Goal: Task Accomplishment & Management: Manage account settings

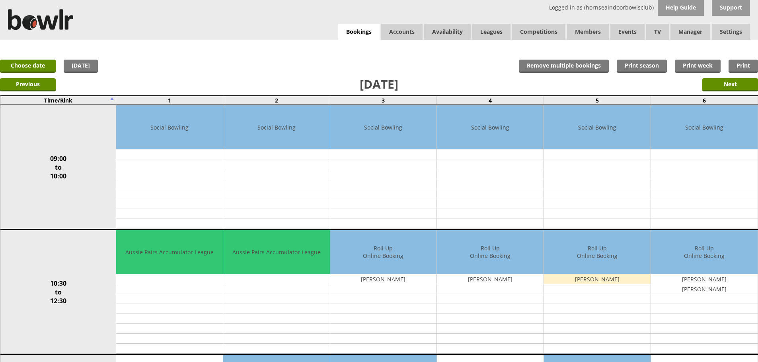
scroll to position [40, 0]
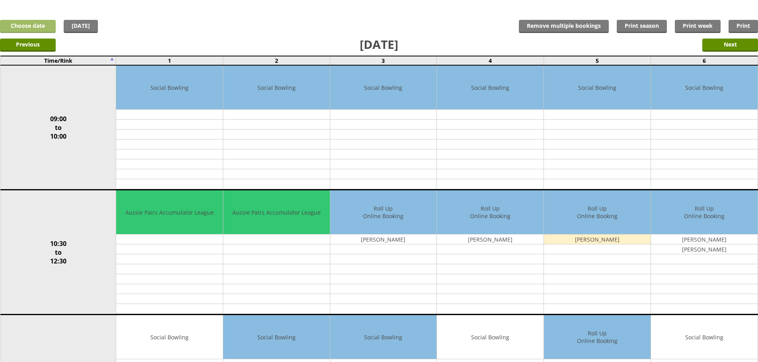
click at [38, 25] on link "Choose date" at bounding box center [28, 26] width 56 height 13
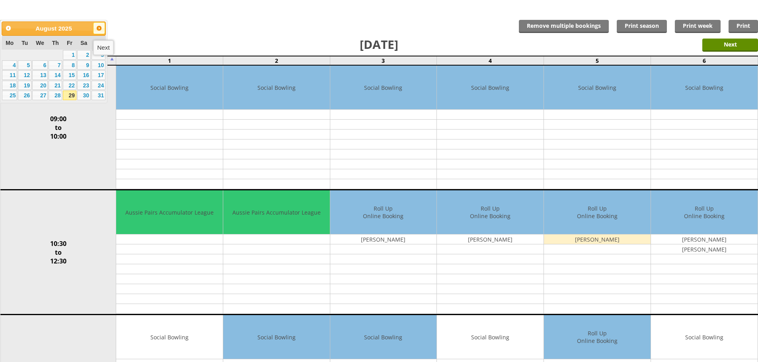
click at [99, 30] on span "Next" at bounding box center [99, 28] width 6 height 6
click at [98, 29] on span "Next" at bounding box center [99, 28] width 6 height 6
click at [70, 86] on link "21" at bounding box center [70, 86] width 14 height 10
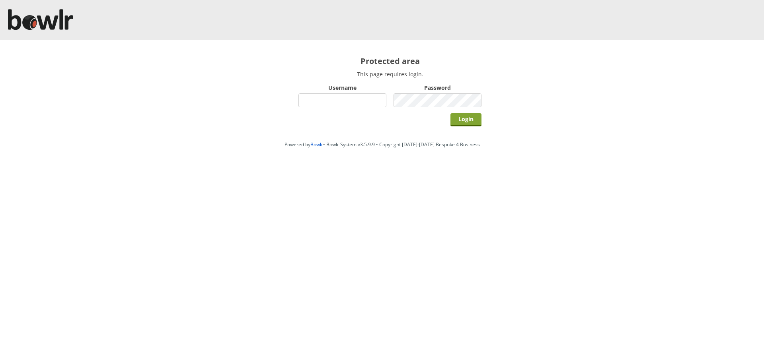
type input "hornseaindoorbowlsclub"
click at [471, 120] on input "Login" at bounding box center [465, 119] width 31 height 13
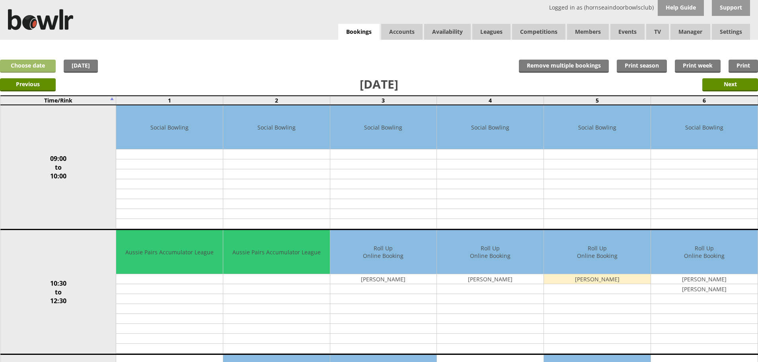
click at [35, 66] on link "Choose date" at bounding box center [28, 66] width 56 height 13
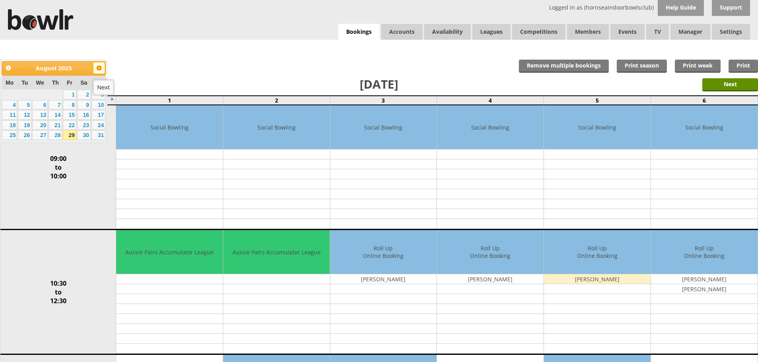
click at [101, 69] on span "Next" at bounding box center [99, 68] width 6 height 6
click at [75, 125] on link "21" at bounding box center [70, 126] width 14 height 10
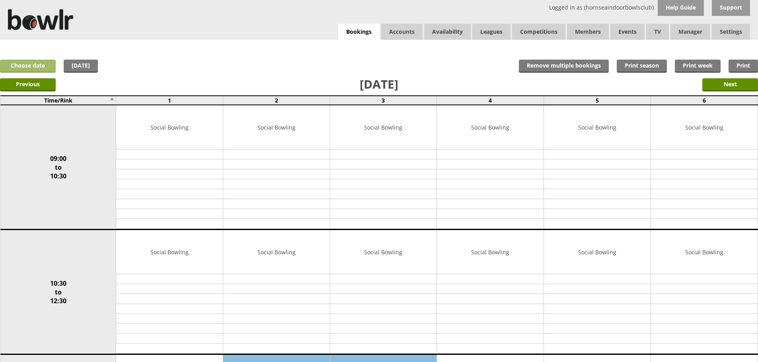
click at [24, 64] on link "Choose date" at bounding box center [28, 66] width 56 height 13
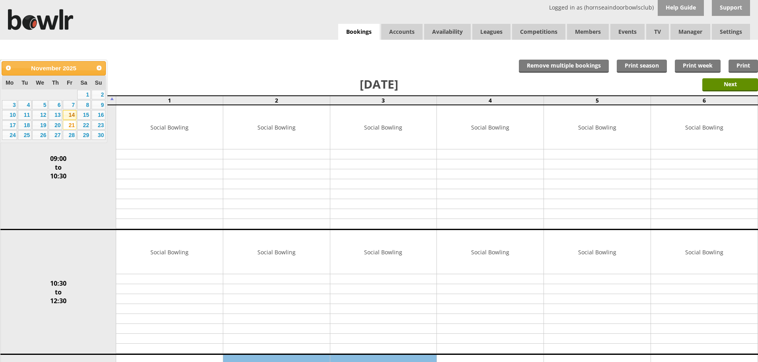
click at [72, 113] on link "14" at bounding box center [70, 115] width 14 height 10
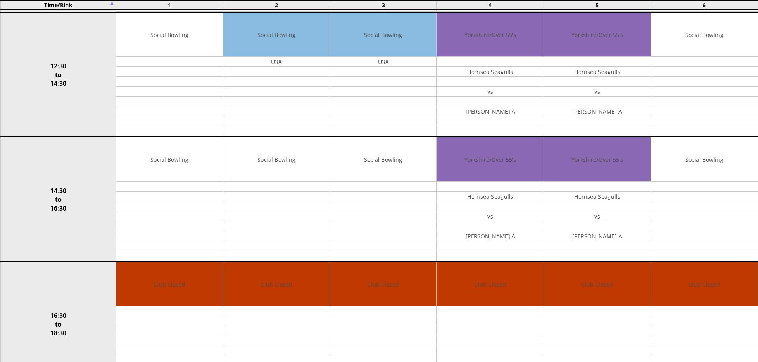
scroll to position [344, 0]
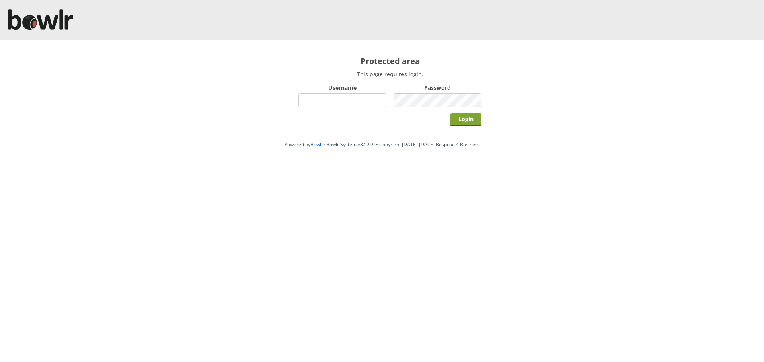
type input "hornseaindoorbowlsclub"
click at [479, 118] on input "Login" at bounding box center [465, 119] width 31 height 13
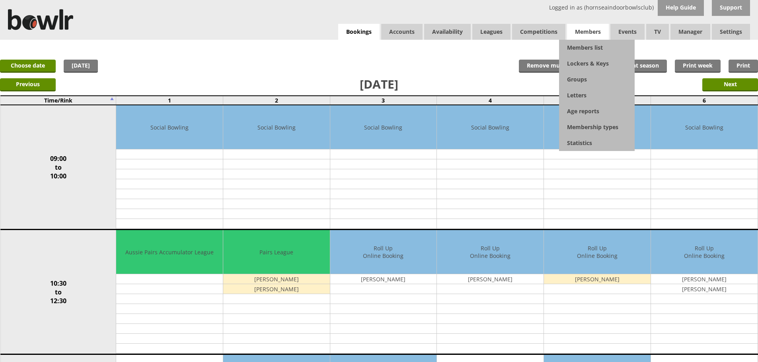
click at [588, 32] on span "Members" at bounding box center [588, 32] width 42 height 16
click at [581, 48] on link "Members list" at bounding box center [597, 48] width 76 height 16
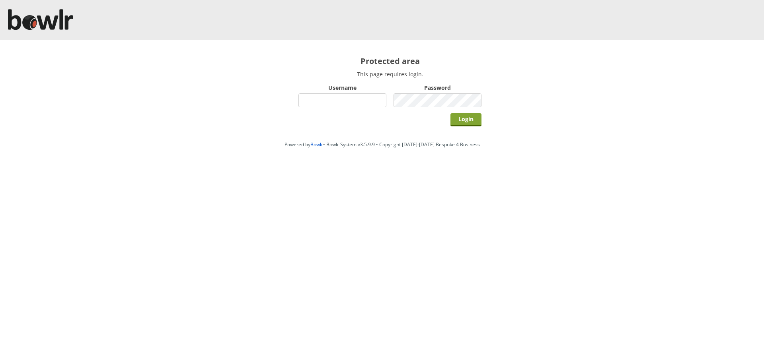
type input "hornseaindoorbowlsclub"
click at [464, 118] on input "Login" at bounding box center [465, 119] width 31 height 13
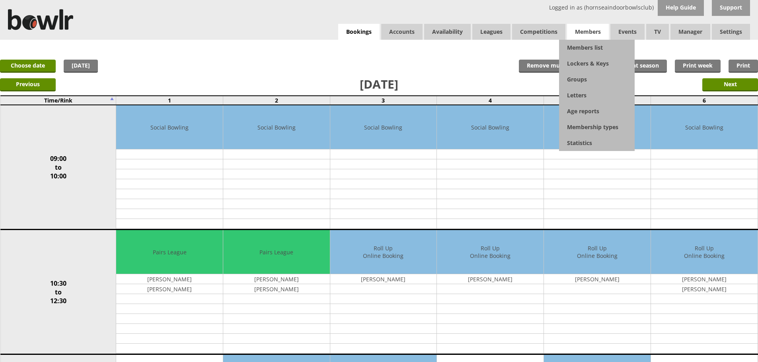
click at [585, 36] on span "Members" at bounding box center [588, 32] width 42 height 16
click at [583, 47] on link "Members list" at bounding box center [597, 48] width 76 height 16
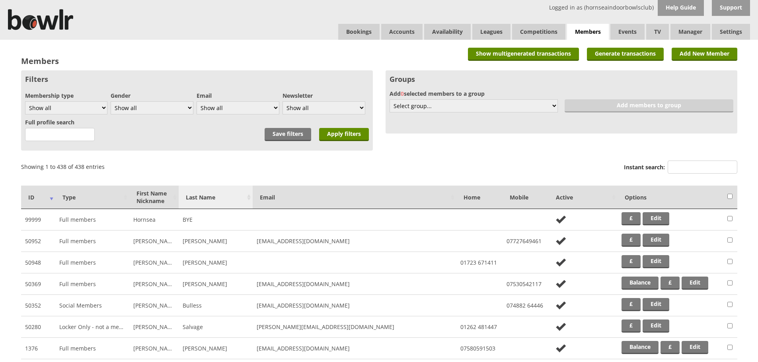
click at [208, 203] on th "Last Name" at bounding box center [216, 197] width 74 height 23
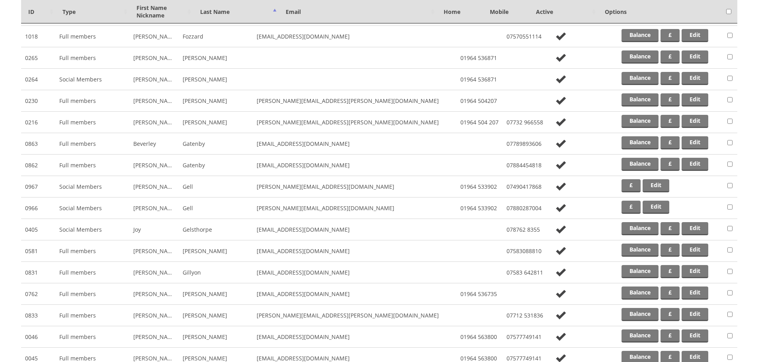
scroll to position [3419, 0]
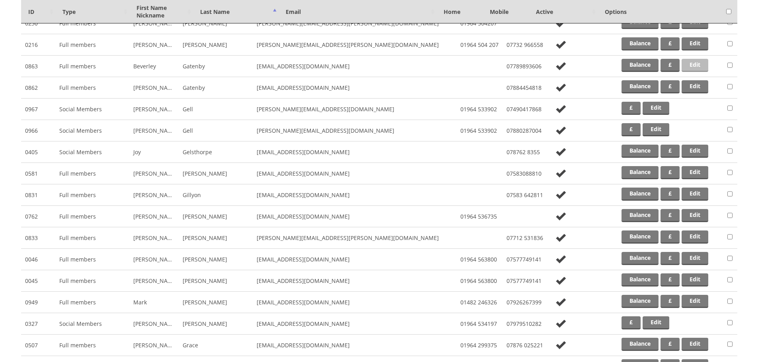
click at [692, 66] on link "Edit" at bounding box center [695, 65] width 27 height 13
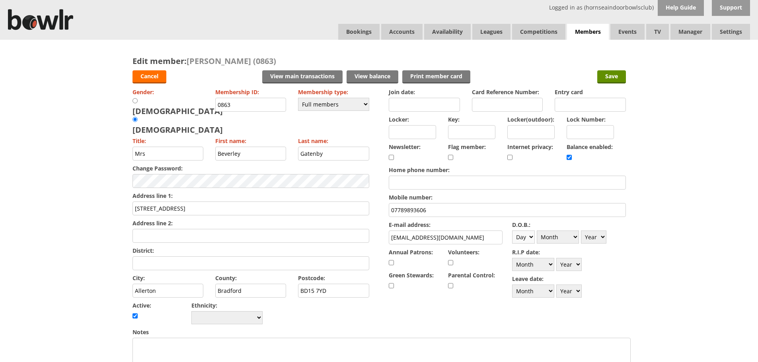
click at [534, 237] on select "Day 1 2 3 4 5 6 7 8 9 10 11 12 13 14 15 16 17 18 19 20 21 22 23 24 25 26 27 28 …" at bounding box center [523, 237] width 23 height 13
select select "17"
click at [512, 231] on select "Day 1 2 3 4 5 6 7 8 9 10 11 12 13 14 15 16 17 18 19 20 21 22 23 24 25 26 27 28 …" at bounding box center [523, 237] width 23 height 13
click at [574, 239] on select "Month January February March April May June July August September October Novem…" at bounding box center [558, 237] width 42 height 13
select select "10"
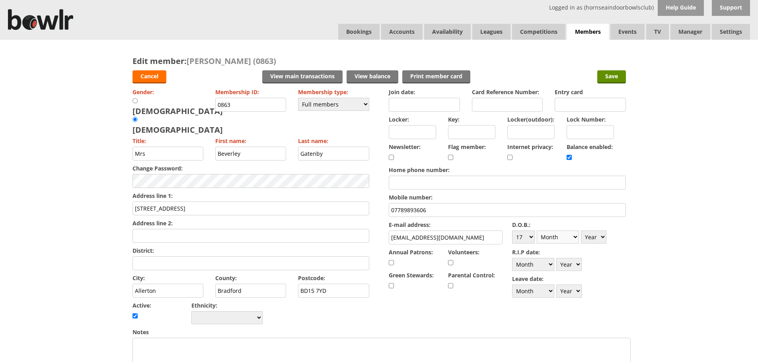
click at [537, 231] on select "Month January February March April May June July August September October Novem…" at bounding box center [558, 237] width 42 height 13
click at [602, 238] on select "Year 1900 1901 1902 1903 1904 1905 1906 1907 1908 1909 1910 1911 1912 1913 1914…" at bounding box center [593, 237] width 25 height 13
select select "1961"
click at [581, 231] on select "Year 1900 1901 1902 1903 1904 1905 1906 1907 1908 1909 1910 1911 1912 1913 1914…" at bounding box center [593, 237] width 25 height 13
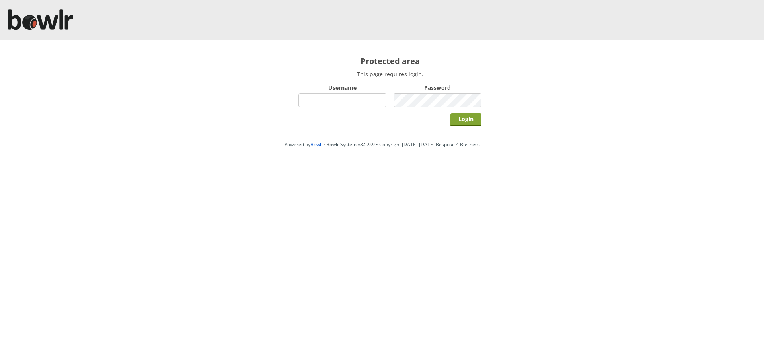
type input "hornseaindoorbowlsclub"
click at [458, 119] on input "Login" at bounding box center [465, 119] width 31 height 13
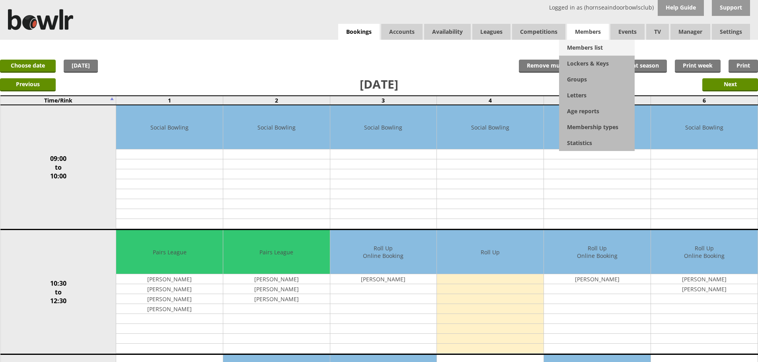
click at [584, 44] on link "Members list" at bounding box center [597, 48] width 76 height 16
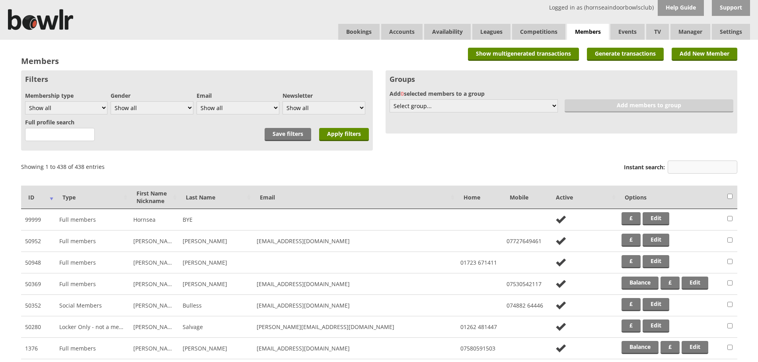
click at [706, 170] on input "Instant search:" at bounding box center [703, 167] width 70 height 13
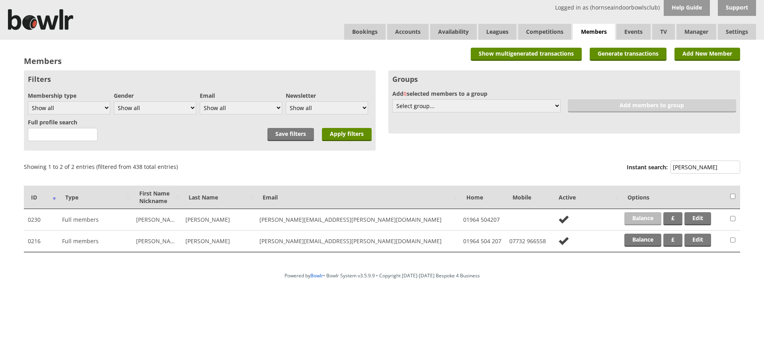
type input "gabriel"
click at [629, 216] on link "Balance" at bounding box center [642, 218] width 37 height 13
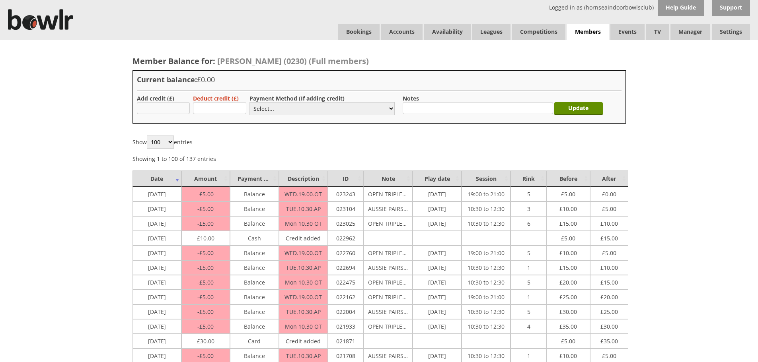
click at [143, 113] on input "text" at bounding box center [163, 108] width 53 height 12
type input "50.00"
click at [339, 109] on select "Select... Cash Card Cheque Bank Transfer Other Member Card Gift Voucher Balance" at bounding box center [321, 108] width 145 height 13
click at [249, 102] on select "Select... Cash Card Cheque Bank Transfer Other Member Card Gift Voucher Balance" at bounding box center [321, 108] width 145 height 13
click at [391, 109] on select "Select... Cash Card Cheque Bank Transfer Other Member Card Gift Voucher Balance" at bounding box center [321, 108] width 145 height 13
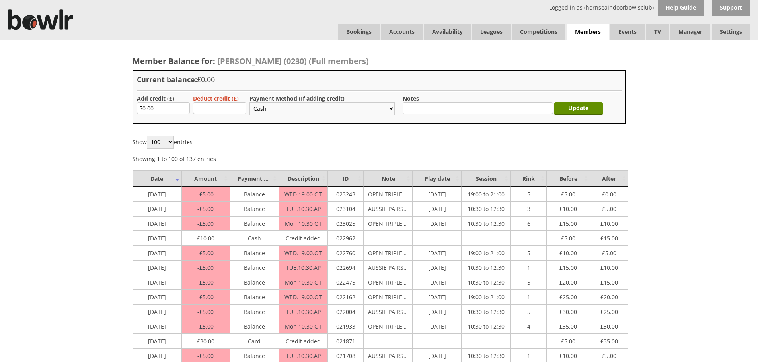
select select "2"
click at [249, 102] on select "Select... Cash Card Cheque Bank Transfer Other Member Card Gift Voucher Balance" at bounding box center [321, 108] width 145 height 13
click at [577, 107] on input "Update" at bounding box center [578, 108] width 49 height 13
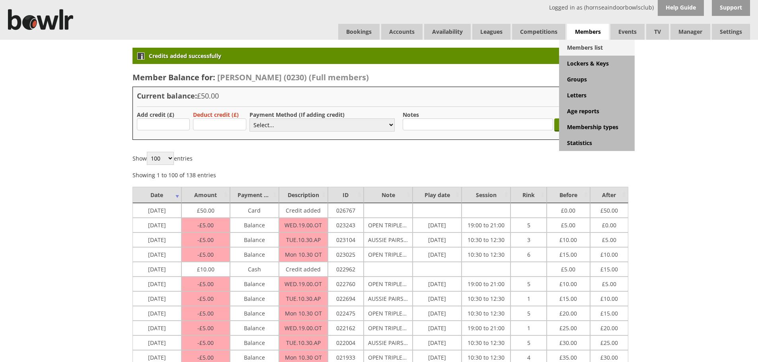
drag, startPoint x: 590, startPoint y: 25, endPoint x: 589, endPoint y: 45, distance: 19.5
click at [590, 25] on span "Members" at bounding box center [588, 32] width 42 height 16
click at [589, 46] on link "Members list" at bounding box center [597, 48] width 76 height 16
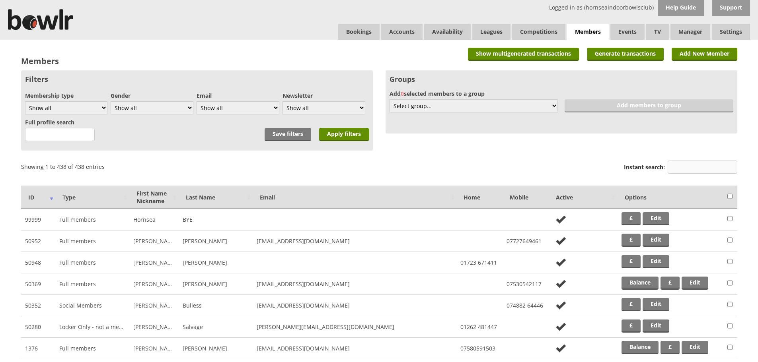
click at [679, 169] on input "Instant search:" at bounding box center [703, 167] width 70 height 13
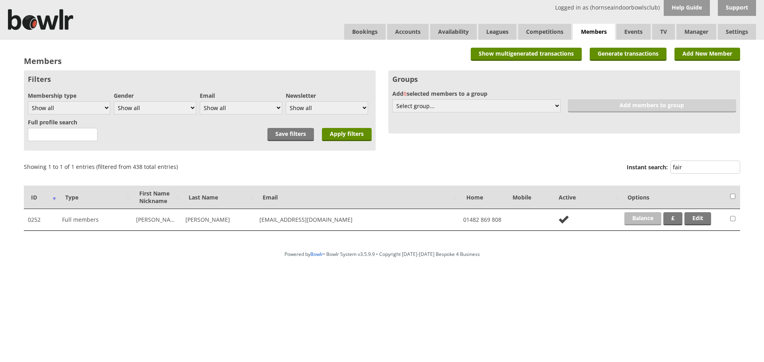
type input "fair"
click at [633, 215] on link "Balance" at bounding box center [642, 218] width 37 height 13
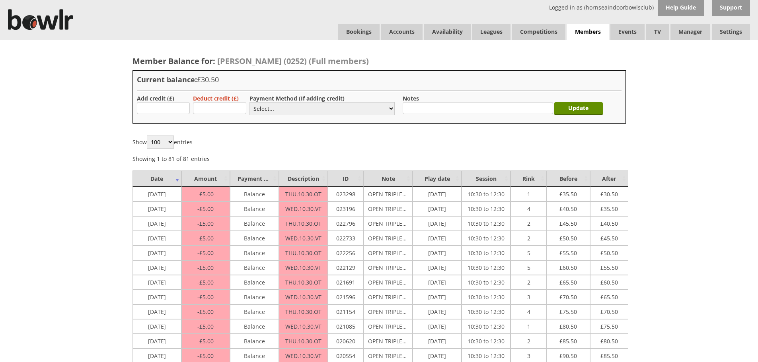
click at [419, 193] on td "[DATE]" at bounding box center [437, 194] width 49 height 15
click at [419, 193] on td "10/04/2025" at bounding box center [437, 194] width 49 height 15
click at [172, 108] on input "text" at bounding box center [163, 108] width 53 height 12
type input "259.50"
click at [287, 108] on select "Select... Cash Card Cheque Bank Transfer Other Member Card Gift Voucher Balance" at bounding box center [321, 108] width 145 height 13
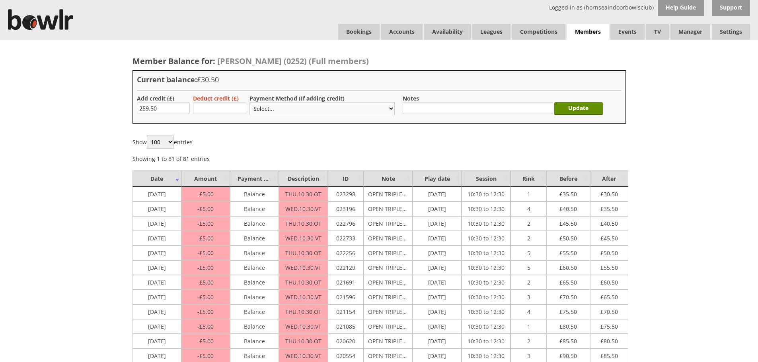
select select "2"
click at [249, 102] on select "Select... Cash Card Cheque Bank Transfer Other Member Card Gift Voucher Balance" at bounding box center [321, 108] width 145 height 13
click at [579, 107] on input "Update" at bounding box center [578, 108] width 49 height 13
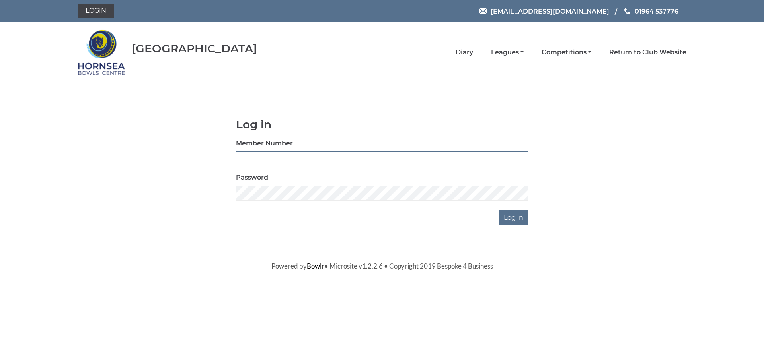
click at [302, 158] on input "Member Number" at bounding box center [382, 159] width 292 height 15
type input "0573"
click at [506, 218] on input "Log in" at bounding box center [514, 217] width 30 height 15
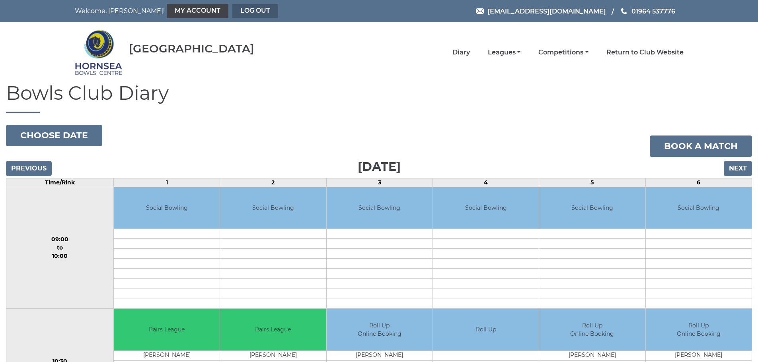
click at [232, 10] on link "Log out" at bounding box center [255, 11] width 46 height 14
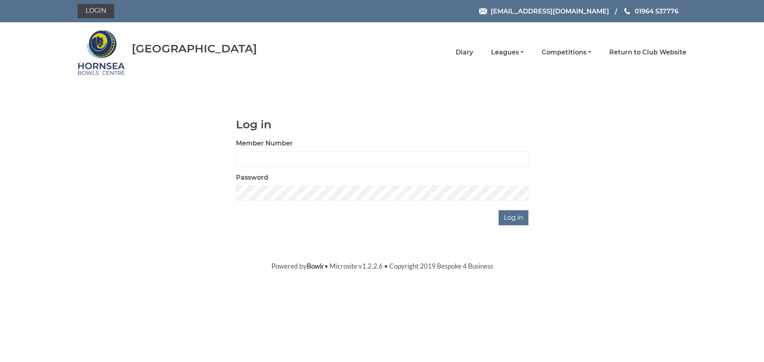
drag, startPoint x: 115, startPoint y: 158, endPoint x: 98, endPoint y: 50, distance: 110.0
